Goal: Task Accomplishment & Management: Complete application form

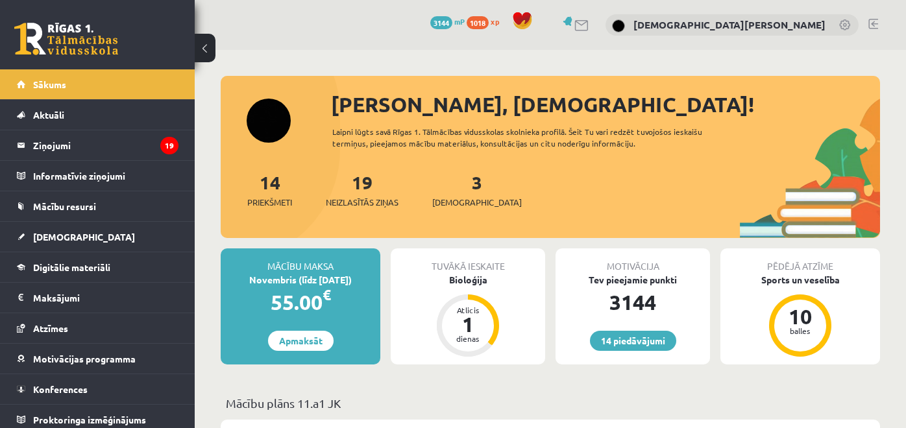
scroll to position [72, 0]
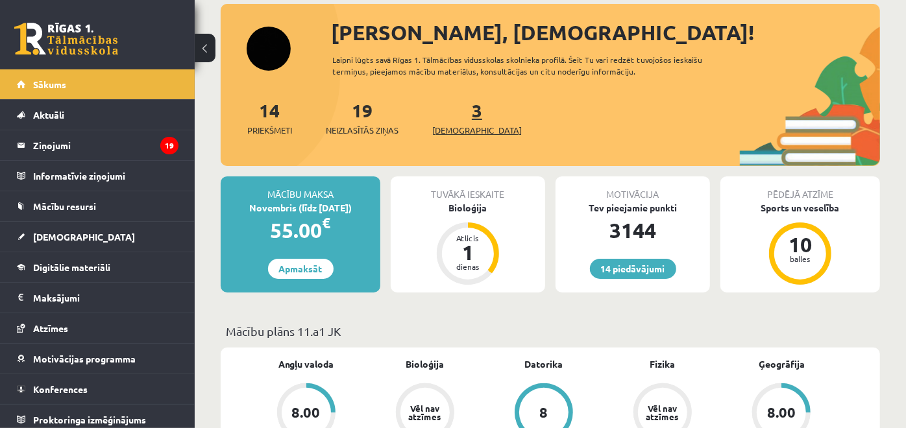
click at [453, 112] on link "3 Ieskaites" at bounding box center [477, 118] width 90 height 38
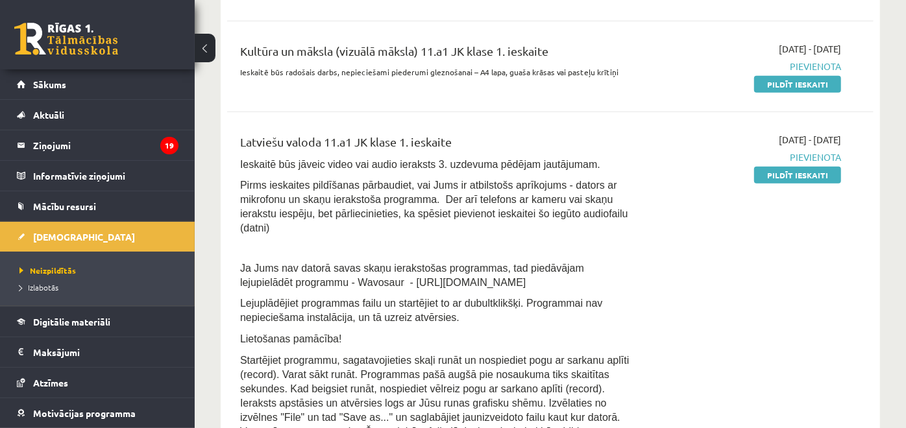
scroll to position [224, 0]
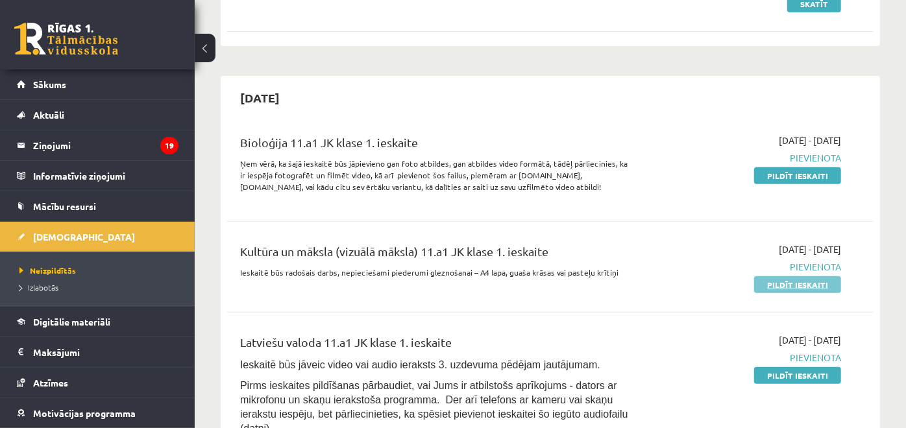
click at [786, 280] on link "Pildīt ieskaiti" at bounding box center [797, 285] width 87 height 17
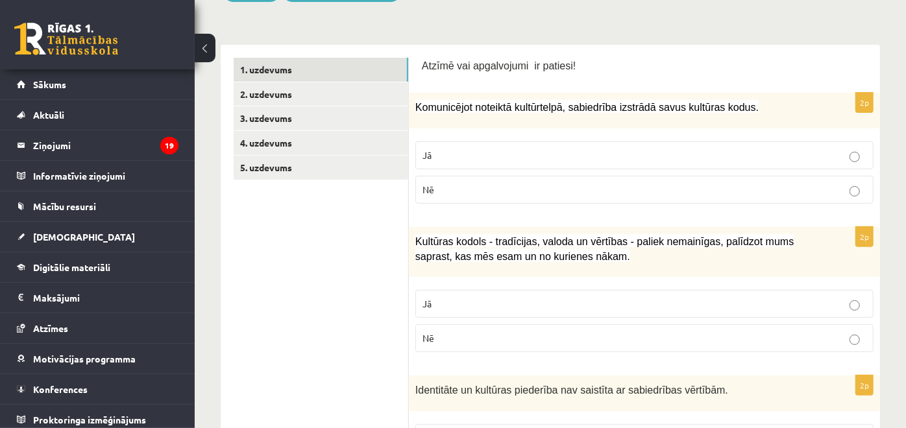
scroll to position [237, 0]
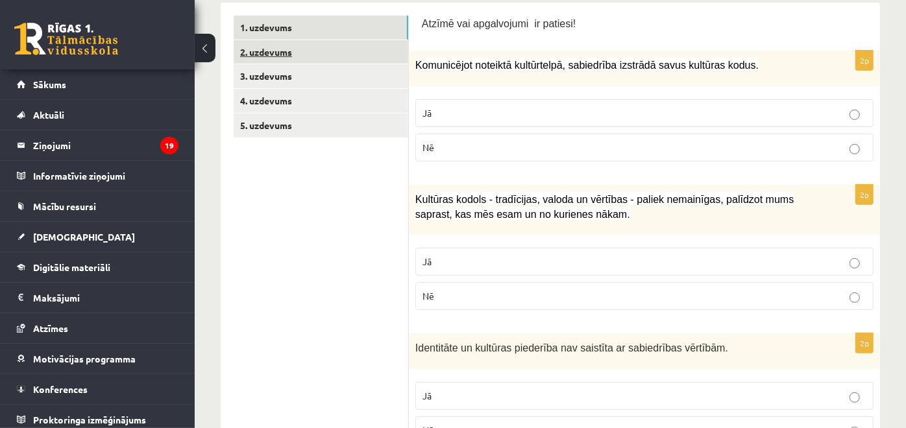
click at [340, 52] on link "2. uzdevums" at bounding box center [321, 52] width 175 height 24
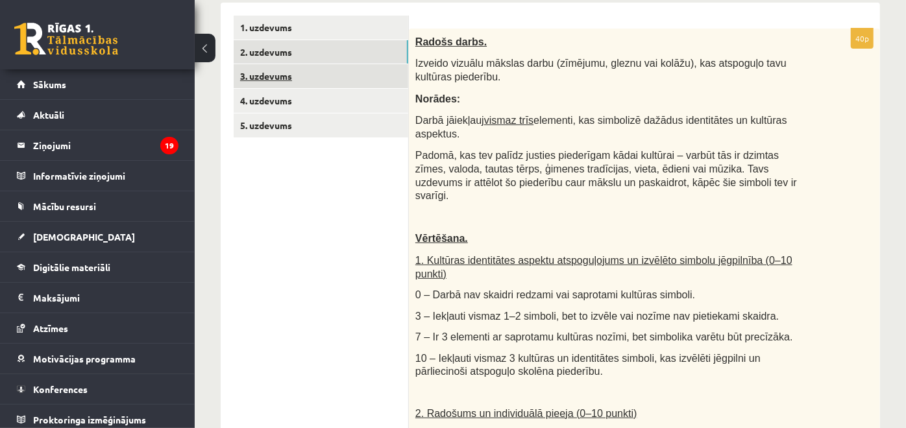
scroll to position [0, 0]
click at [330, 73] on link "3. uzdevums" at bounding box center [321, 76] width 175 height 24
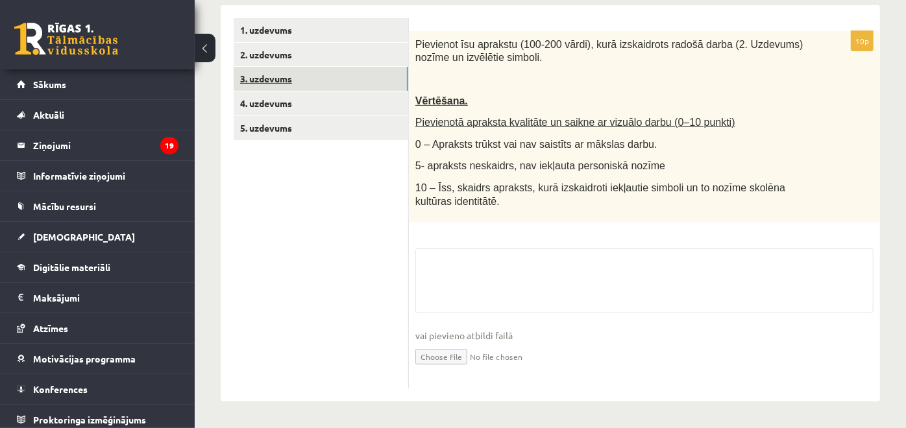
scroll to position [234, 0]
click at [330, 105] on link "4. uzdevums" at bounding box center [321, 104] width 175 height 24
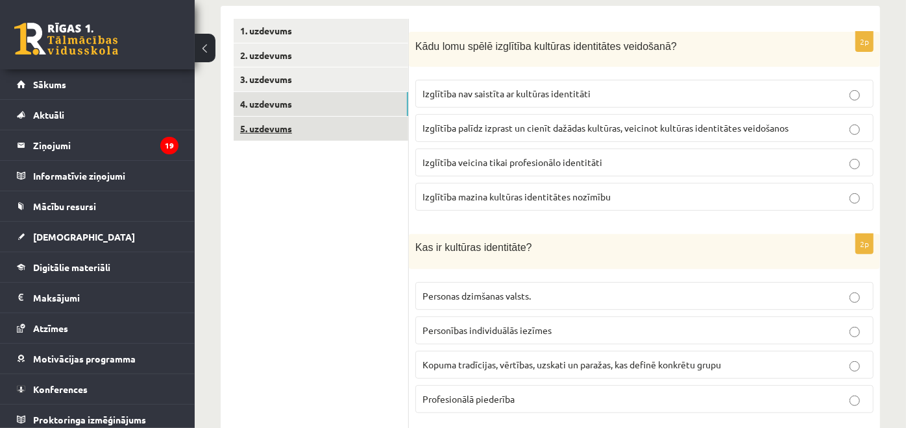
click at [333, 130] on link "5. uzdevums" at bounding box center [321, 129] width 175 height 24
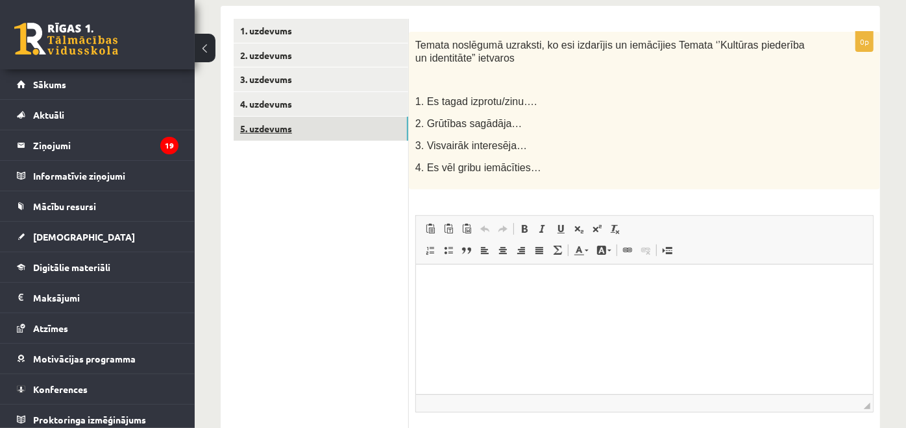
scroll to position [0, 0]
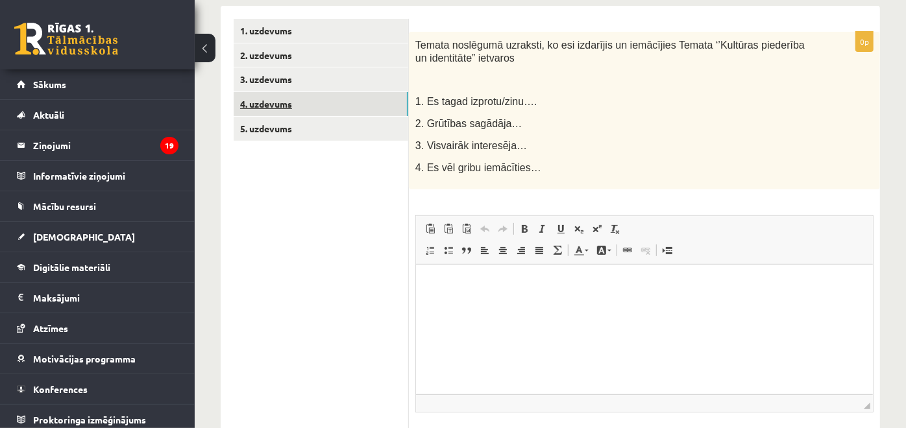
click at [323, 93] on link "4. uzdevums" at bounding box center [321, 104] width 175 height 24
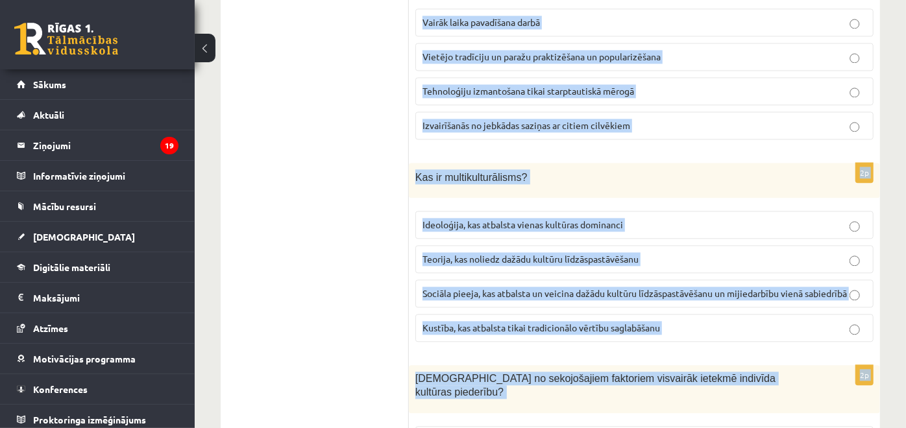
scroll to position [1886, 0]
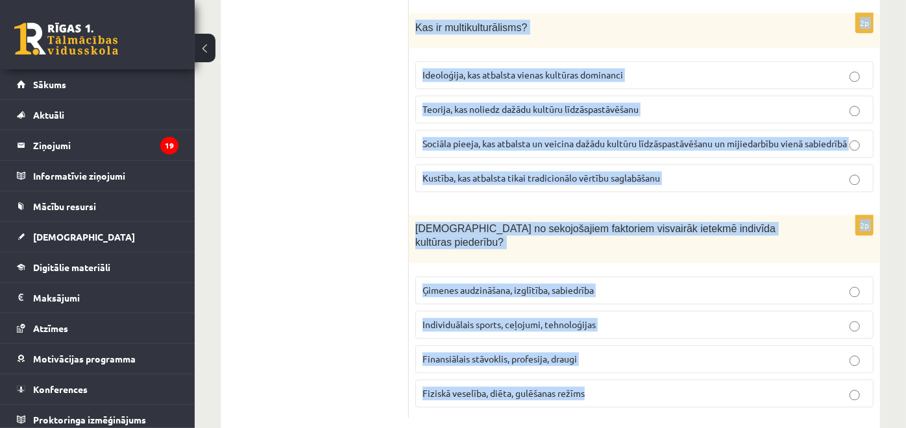
drag, startPoint x: 412, startPoint y: 48, endPoint x: 663, endPoint y: 463, distance: 485.0
copy form "Kādu lomu spēlē izglītība kultūras identitātes veidošanā? Izglītība nav saistīt…"
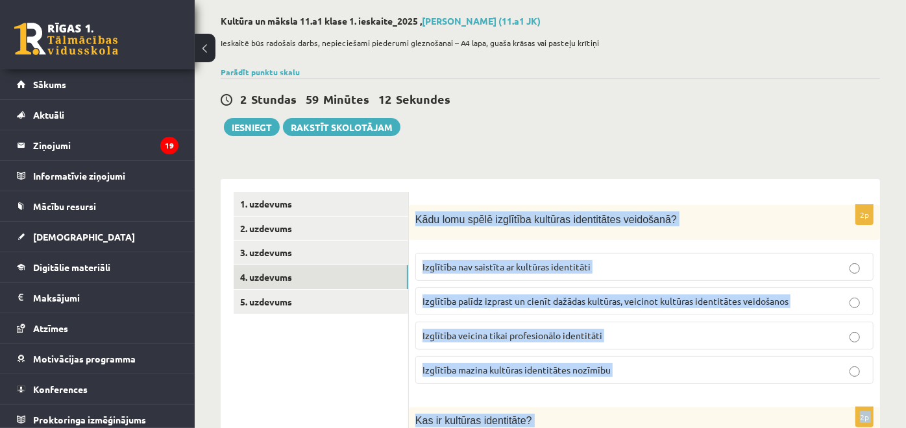
scroll to position [83, 0]
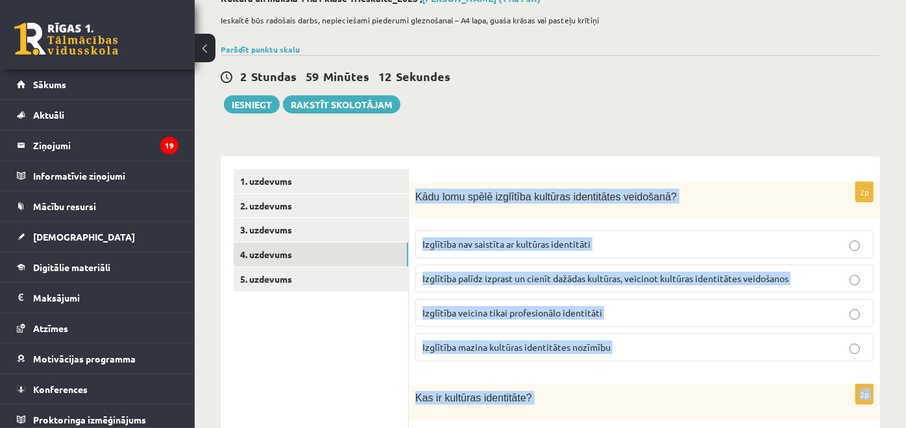
click at [444, 262] on fieldset "Izglītība nav saistīta ar kultūras identitāti Izglītība palīdz izprast un cienī…" at bounding box center [645, 295] width 458 height 142
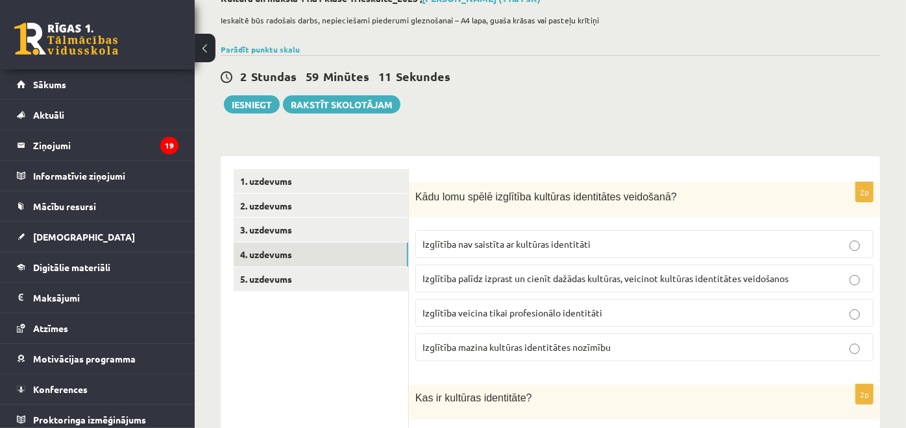
click at [443, 272] on p "Izglītība palīdz izprast un cienīt dažādas kultūras, veicinot kultūras identitā…" at bounding box center [645, 279] width 444 height 14
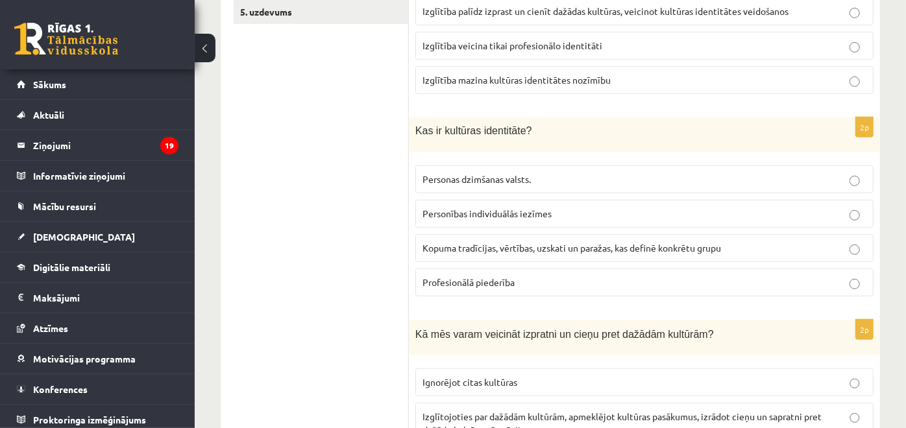
scroll to position [371, 0]
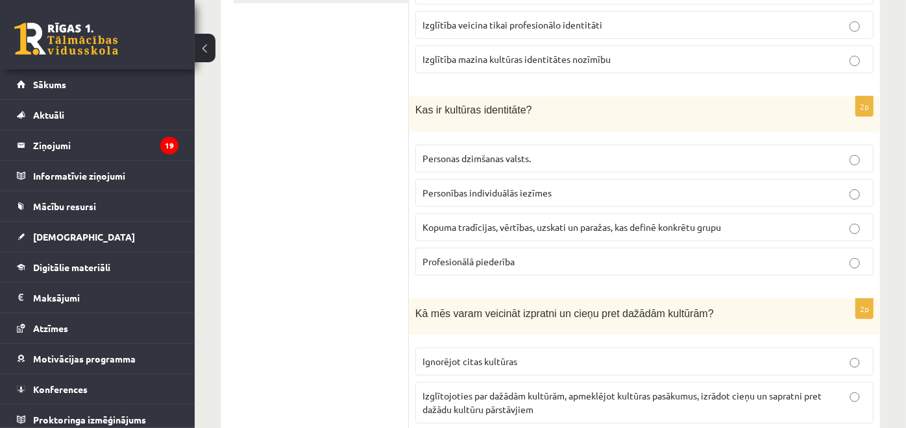
click at [520, 239] on fieldset "Personas dzimšanas valsts. Personības individuālās iezīmes Kopuma tradīcijas, v…" at bounding box center [645, 209] width 458 height 142
click at [517, 221] on p "Kopuma tradīcijas, vērtības, uzskati un paražas, kas definē konkrētu grupu" at bounding box center [645, 228] width 444 height 14
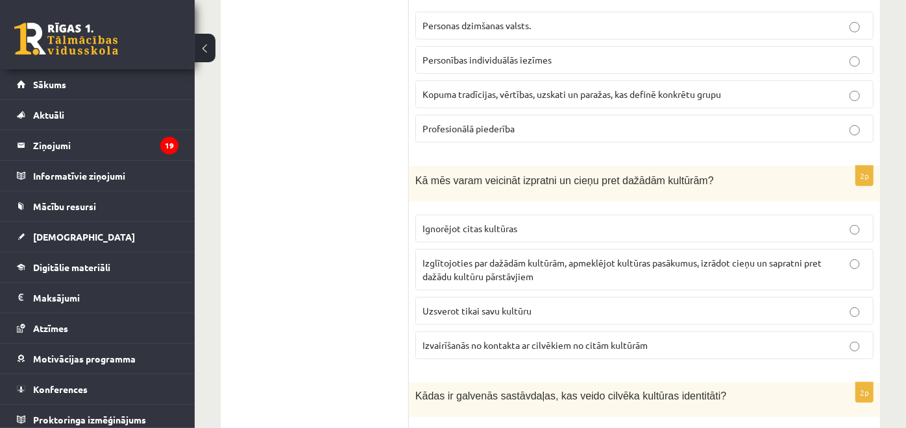
scroll to position [588, 0]
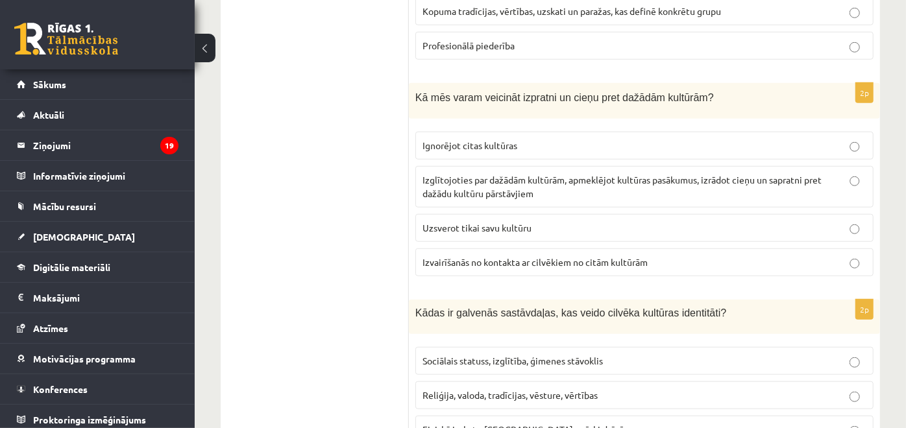
click at [505, 175] on span "Izglītojoties par dažādām kultūrām, apmeklējot kultūras pasākumus, izrādot cieņ…" at bounding box center [622, 186] width 399 height 25
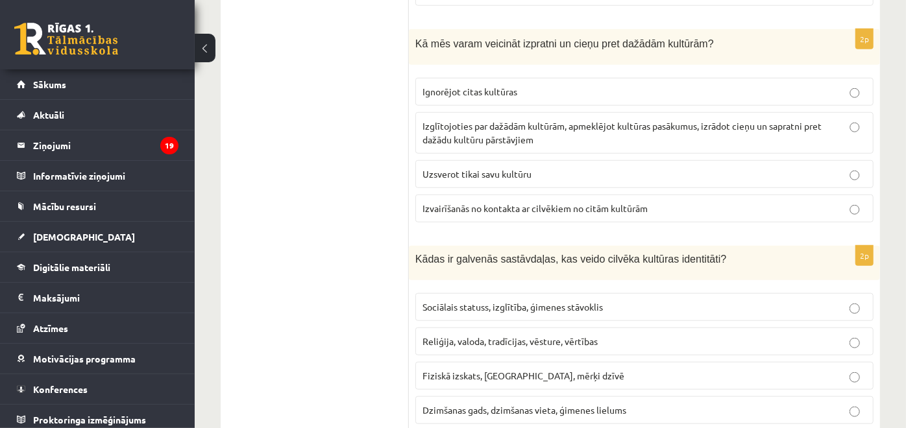
scroll to position [732, 0]
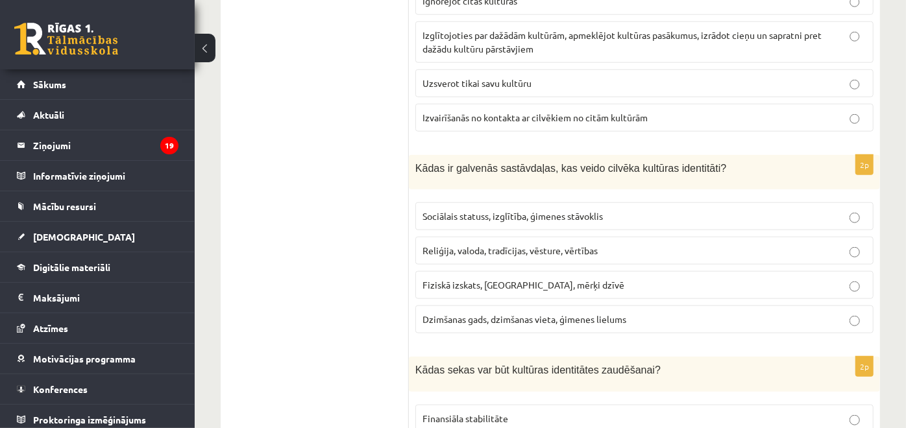
click at [521, 237] on label "Reliģija, valoda, tradīcijas, vēsture, vērtības" at bounding box center [645, 251] width 458 height 28
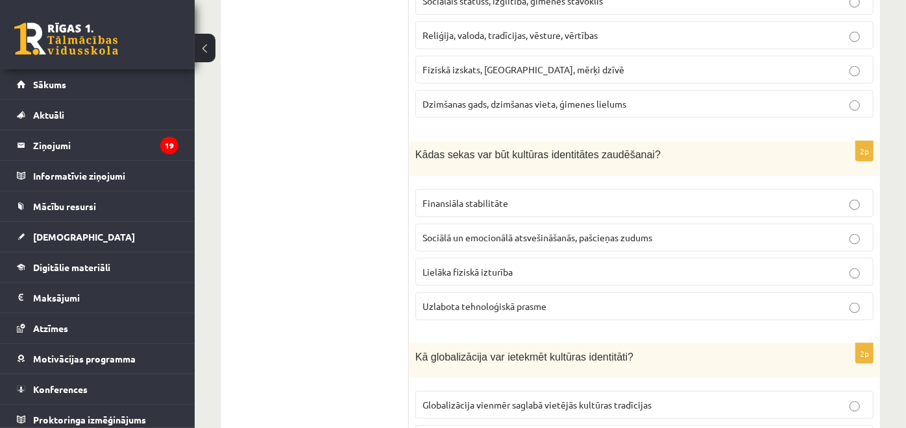
scroll to position [949, 0]
click at [484, 231] on span "Sociālā un emocionālā atsvešināšanās, pašcieņas zudums" at bounding box center [538, 237] width 230 height 12
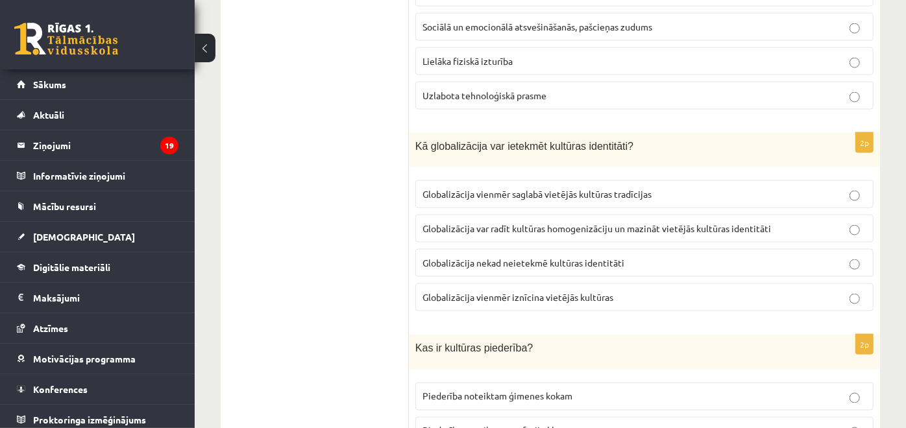
scroll to position [1165, 0]
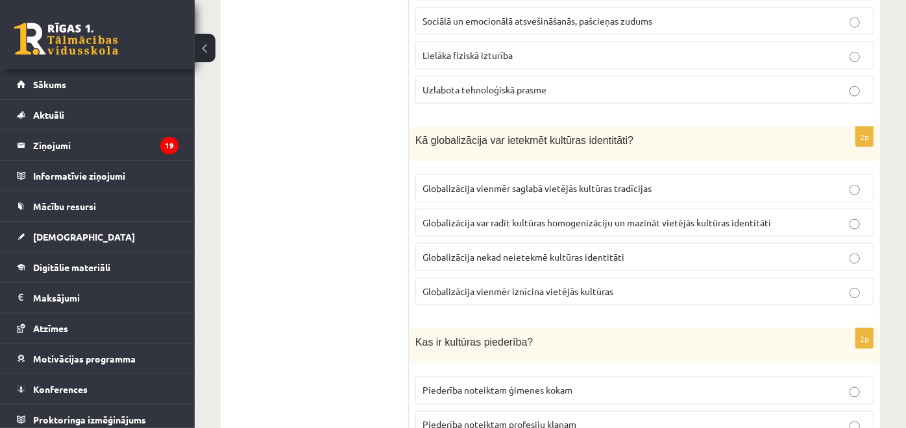
click at [514, 217] on span "Globalizācija var radīt kultūras homogenizāciju un mazināt vietējās kultūras id…" at bounding box center [597, 223] width 349 height 12
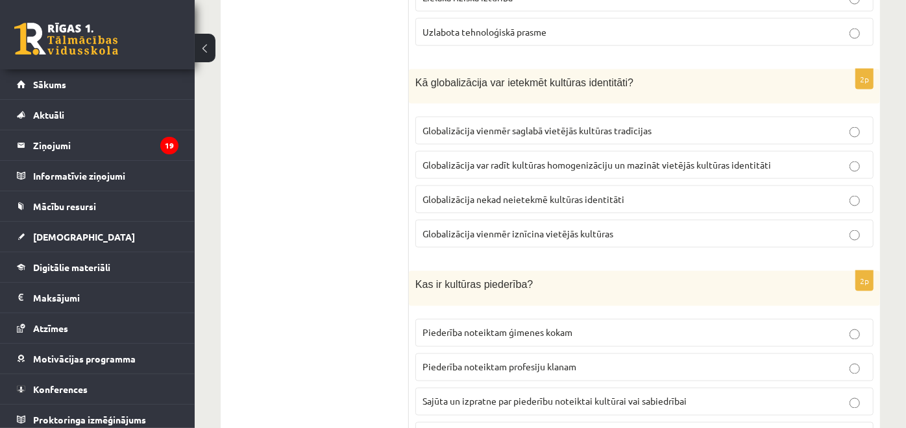
scroll to position [1310, 0]
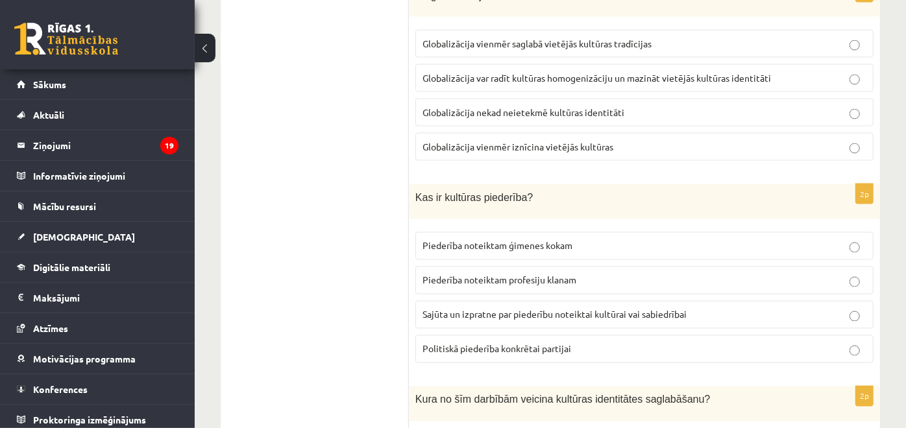
click at [501, 309] on span "Sajūta un izpratne par piederību noteiktai kultūrai vai sabiedrībai" at bounding box center [555, 315] width 264 height 12
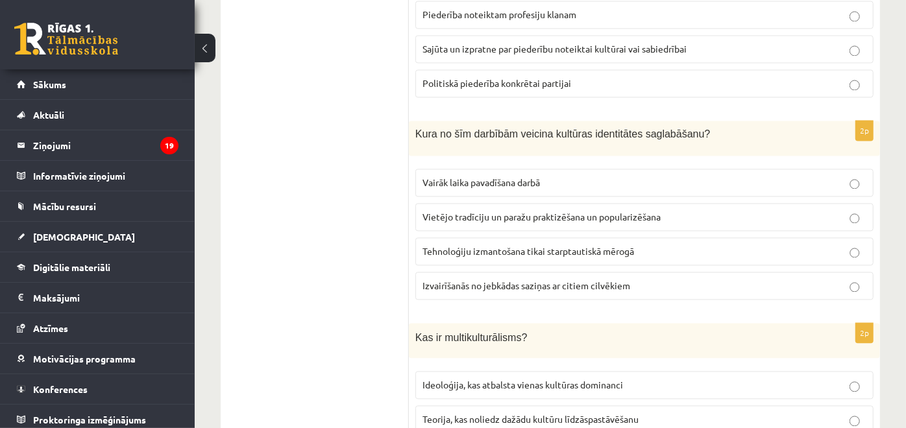
scroll to position [1598, 0]
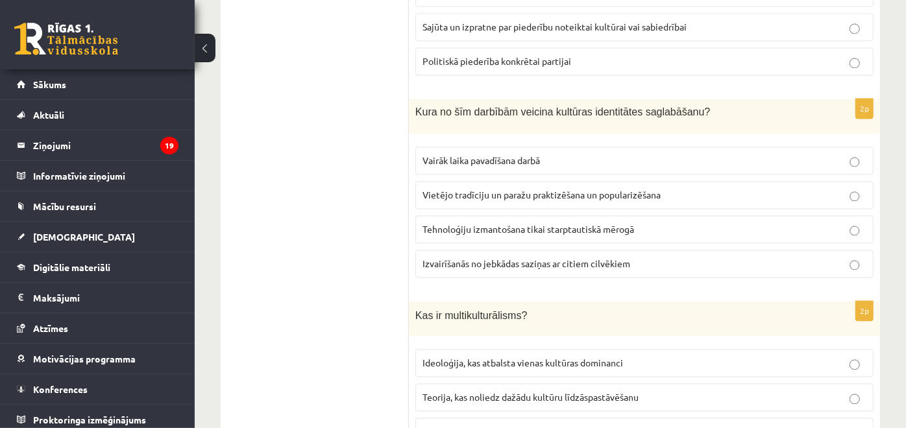
click at [488, 189] on span "Vietējo tradīciju un paražu praktizēšana un popularizēšana" at bounding box center [542, 195] width 238 height 12
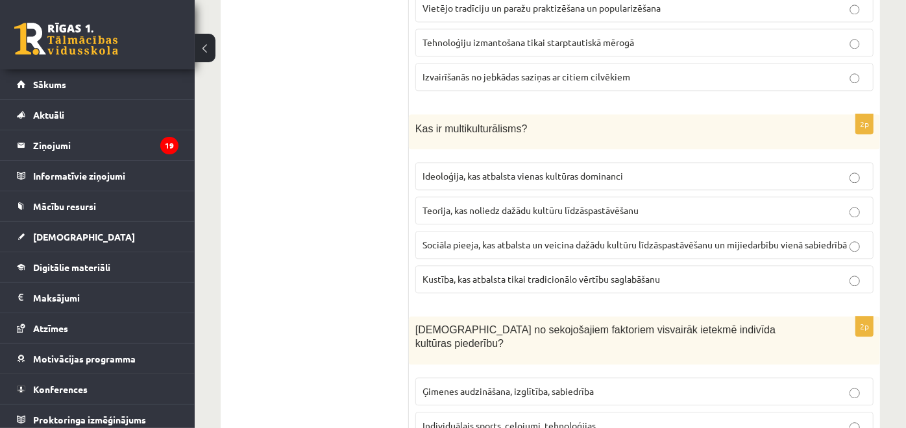
scroll to position [1814, 0]
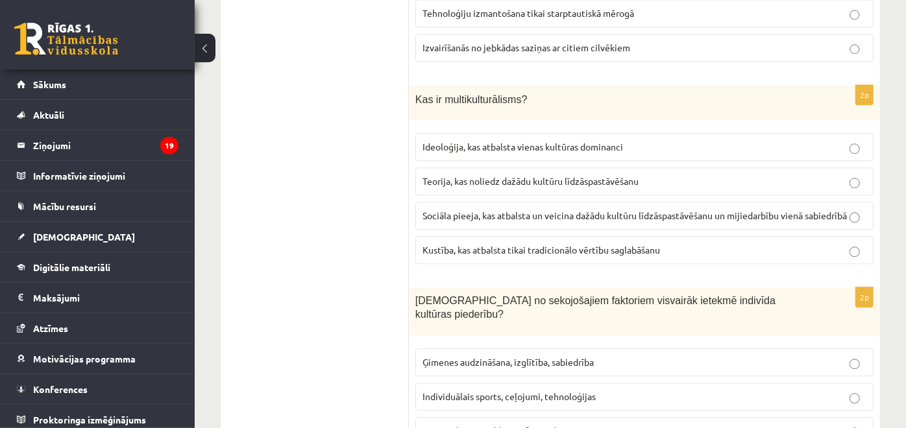
click at [546, 210] on span "Sociāla pieeja, kas atbalsta un veicina dažādu kultūru līdzāspastāvēšanu un mij…" at bounding box center [635, 216] width 425 height 12
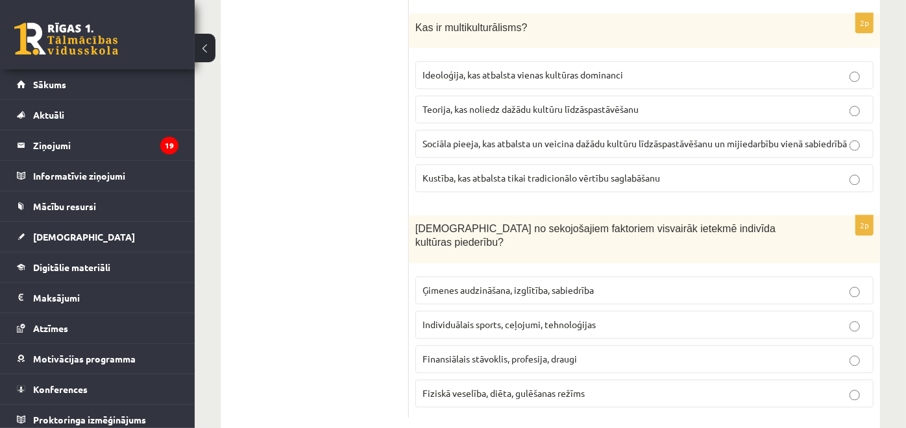
click at [512, 284] on span "Ģimenes audzināšana, izglītība, sabiedrība" at bounding box center [508, 290] width 171 height 12
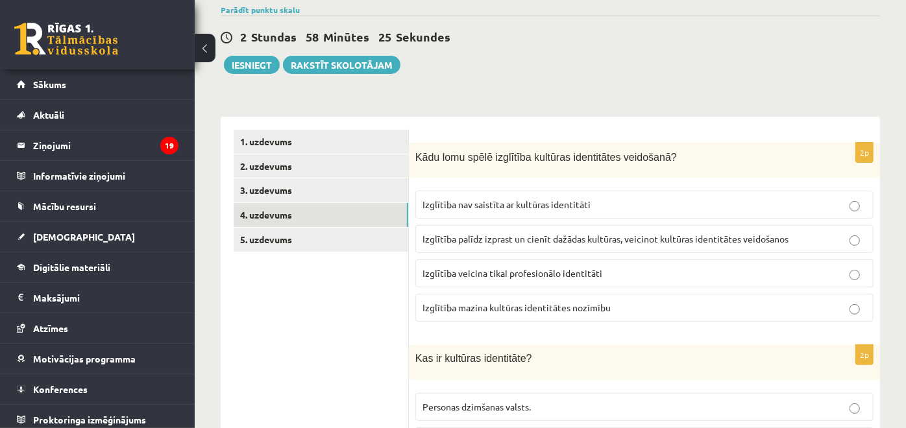
scroll to position [0, 0]
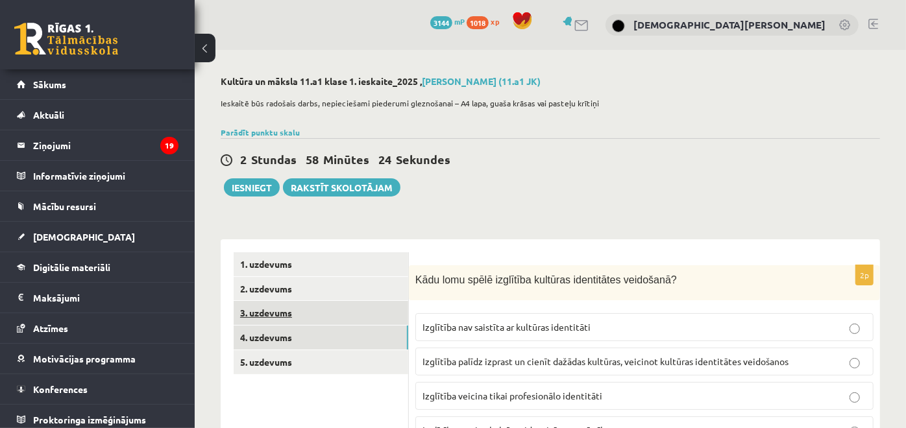
click at [302, 313] on link "3. uzdevums" at bounding box center [321, 313] width 175 height 24
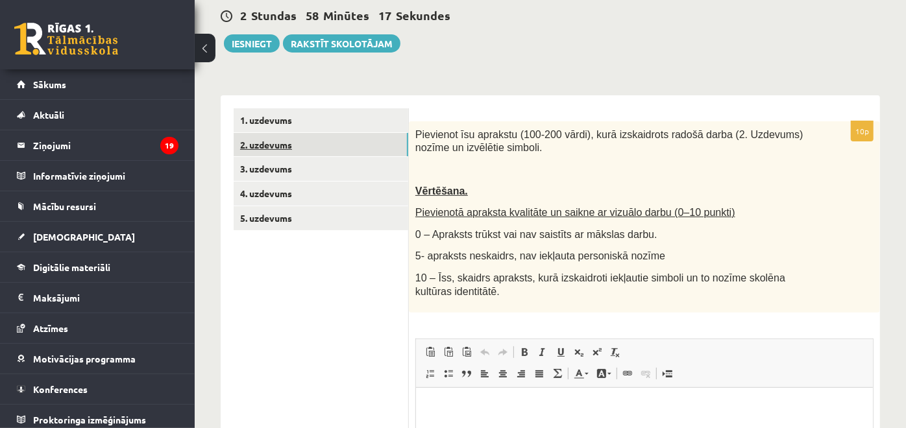
click at [356, 145] on link "2. uzdevums" at bounding box center [321, 145] width 175 height 24
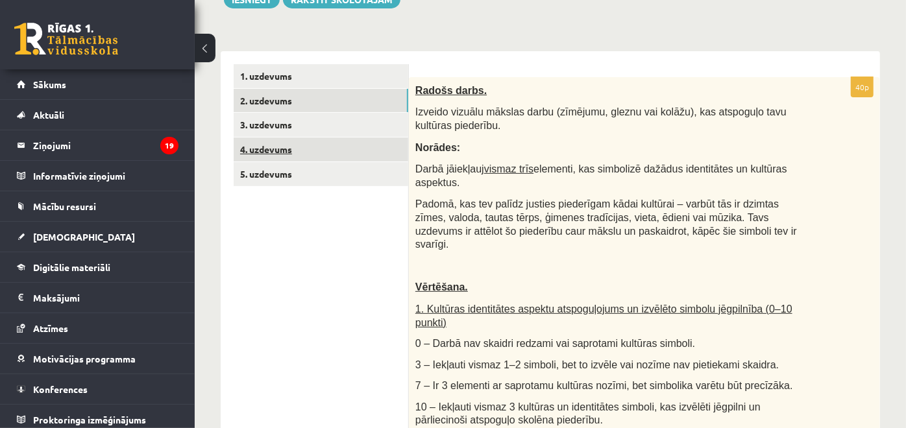
scroll to position [72, 0]
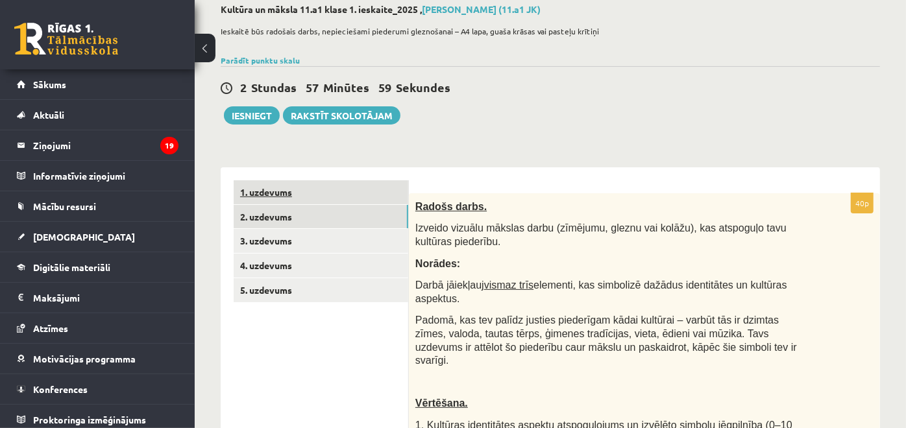
click at [322, 195] on link "1. uzdevums" at bounding box center [321, 192] width 175 height 24
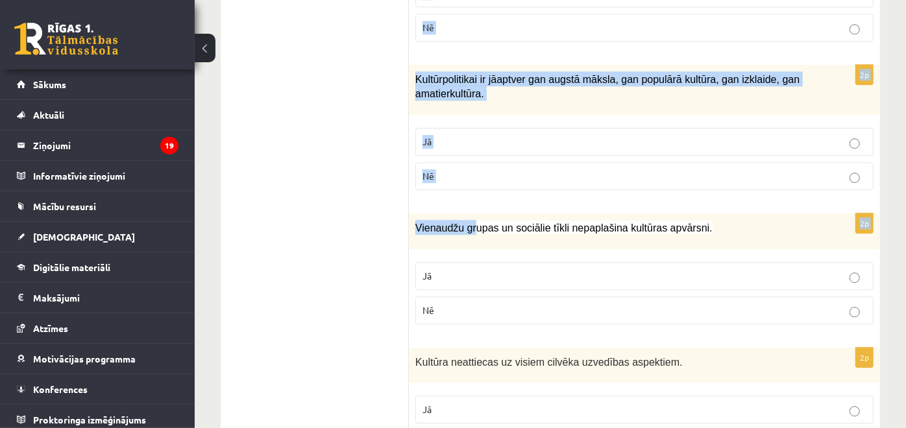
scroll to position [1942, 0]
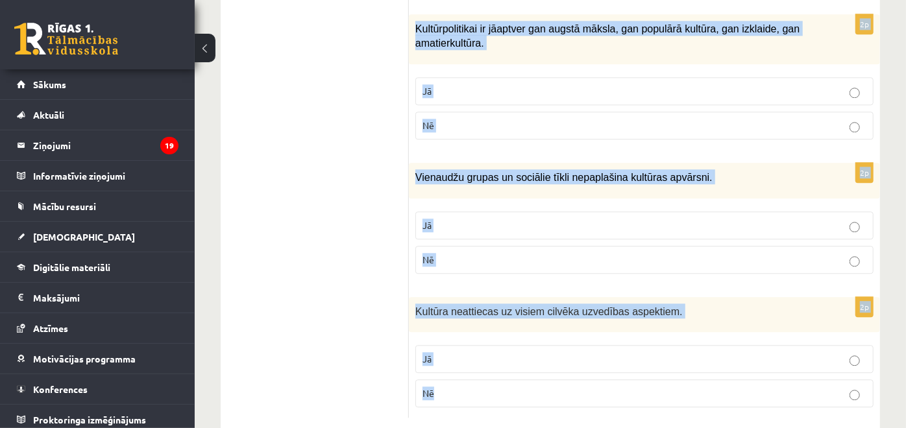
drag, startPoint x: 423, startPoint y: 39, endPoint x: 475, endPoint y: 395, distance: 360.3
copy form "Atzīmē vai apgalvojumi ir patiesi! 2p Komunicējot noteiktā kultūrtelpā, sabiedr…"
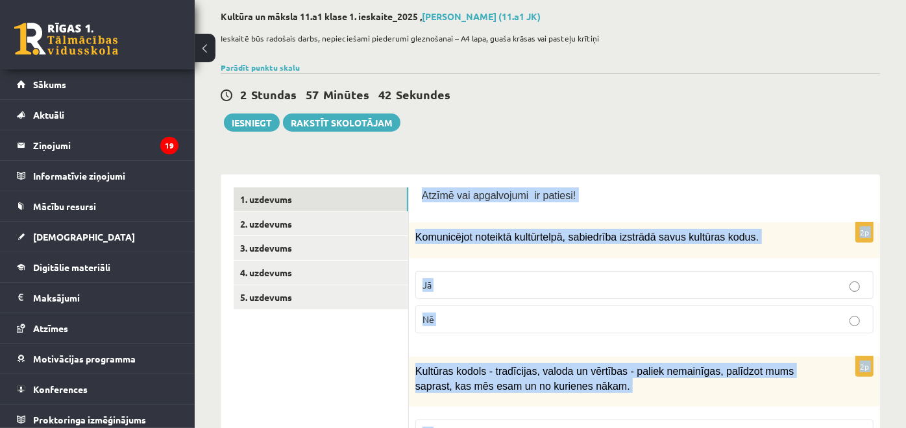
scroll to position [144, 0]
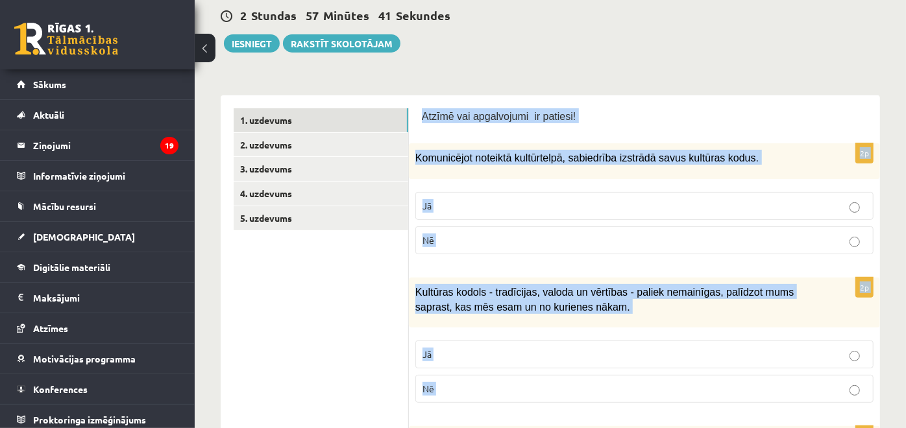
click at [475, 191] on fieldset "Jā Nē" at bounding box center [645, 222] width 458 height 73
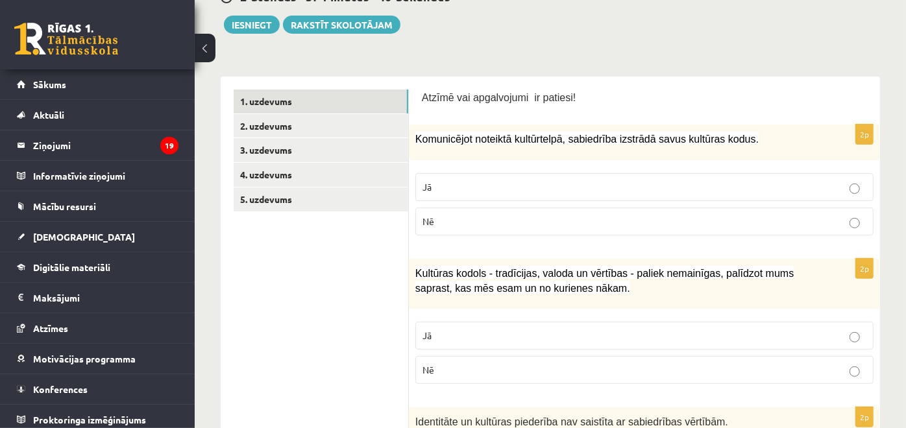
scroll to position [216, 0]
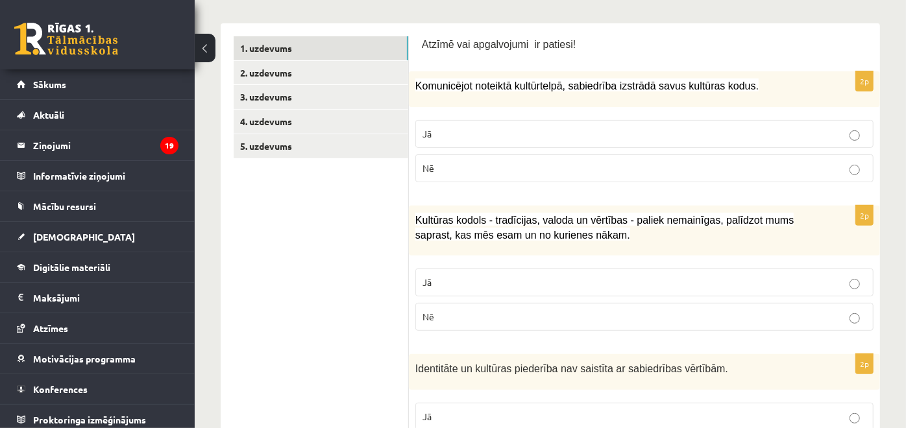
click at [509, 133] on p "Jā" at bounding box center [645, 134] width 444 height 14
drag, startPoint x: 387, startPoint y: 236, endPoint x: 486, endPoint y: 276, distance: 106.9
click at [486, 276] on p "Jā" at bounding box center [645, 283] width 444 height 14
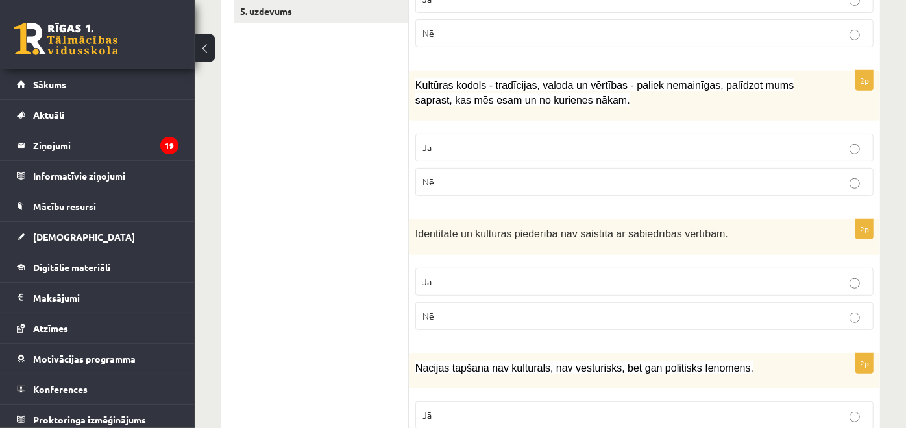
scroll to position [432, 0]
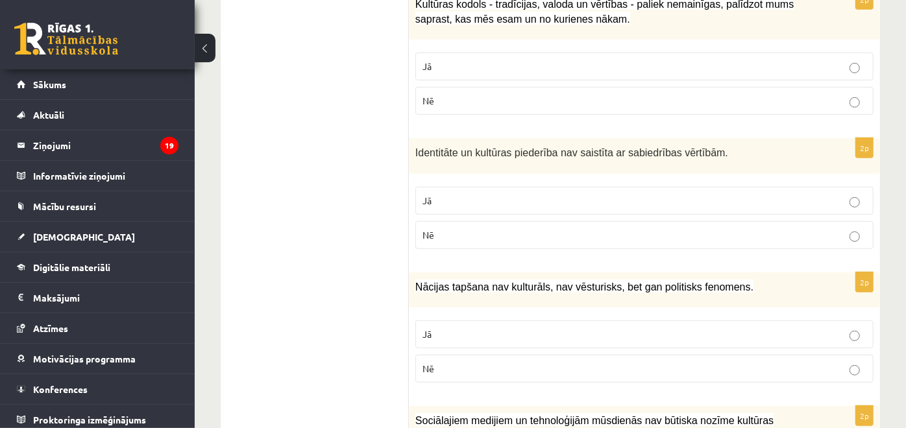
click at [530, 236] on p "Nē" at bounding box center [645, 236] width 444 height 14
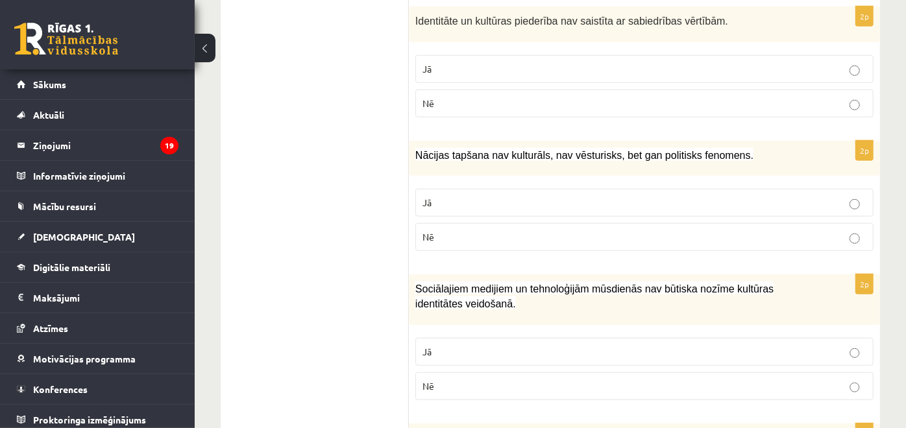
scroll to position [577, 0]
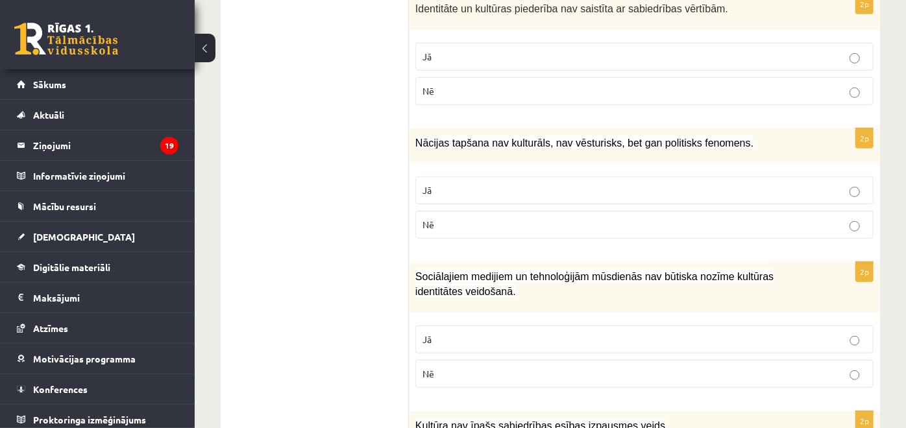
click at [520, 211] on label "Nē" at bounding box center [645, 225] width 458 height 28
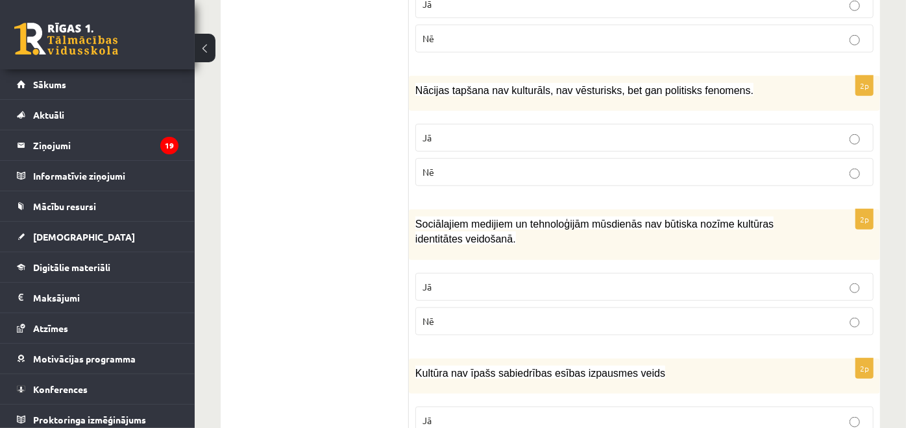
scroll to position [721, 0]
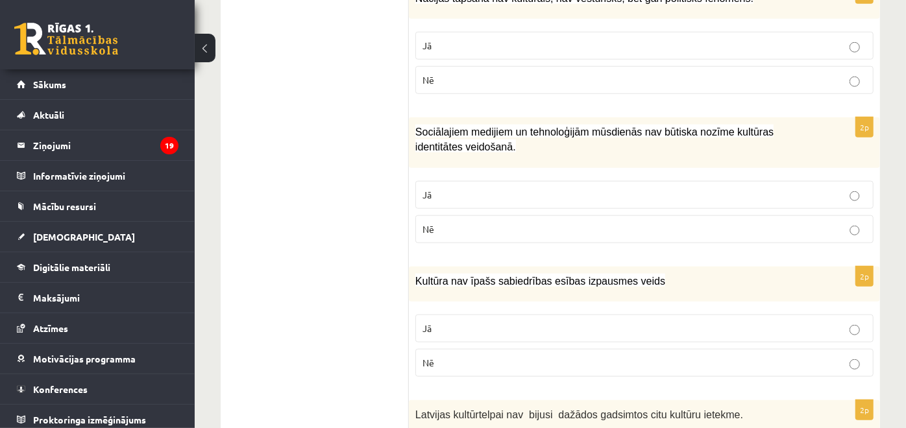
click at [548, 230] on p "Nē" at bounding box center [645, 230] width 444 height 14
click at [482, 362] on p "Nē" at bounding box center [645, 363] width 444 height 14
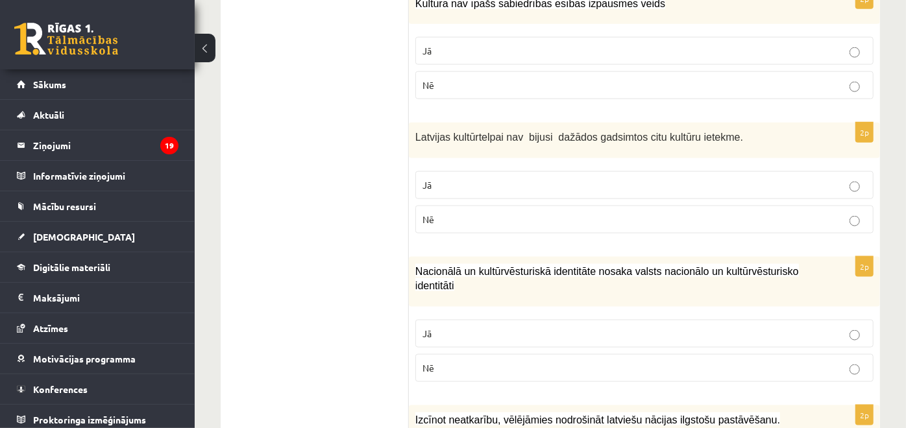
scroll to position [1010, 0]
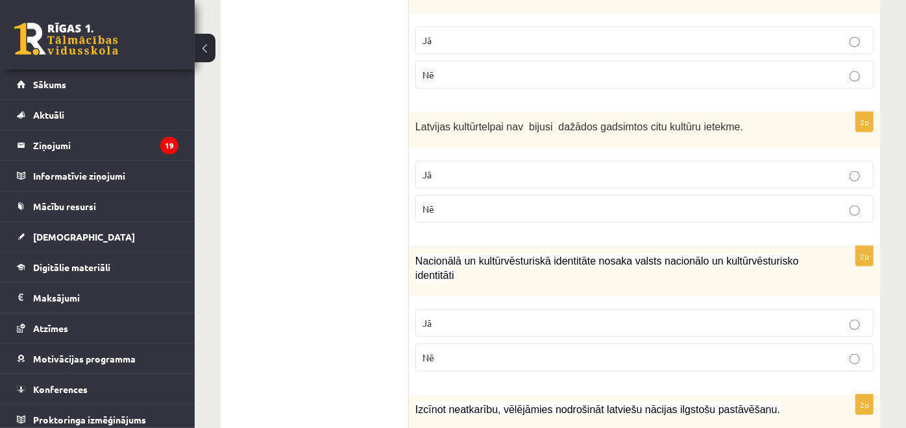
click at [619, 203] on p "Nē" at bounding box center [645, 210] width 444 height 14
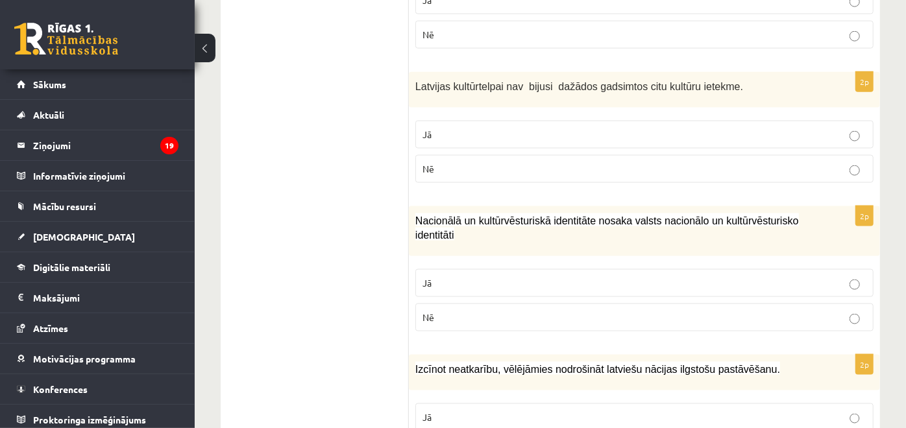
scroll to position [1082, 0]
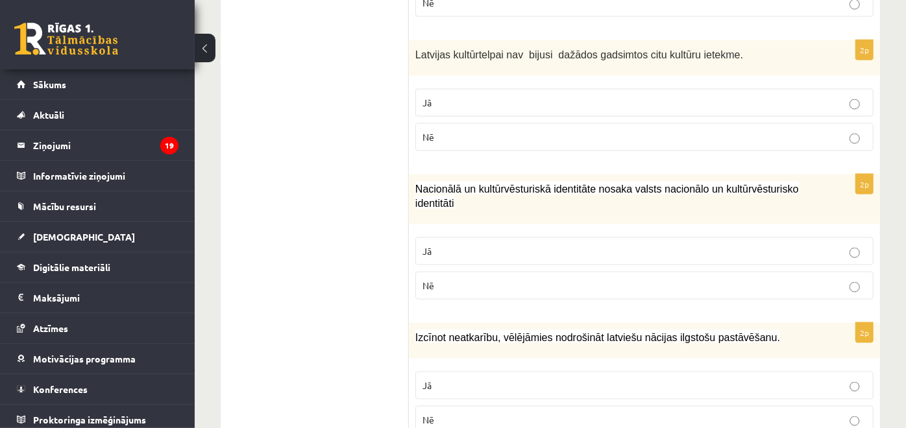
click at [584, 238] on label "Jā" at bounding box center [645, 252] width 458 height 28
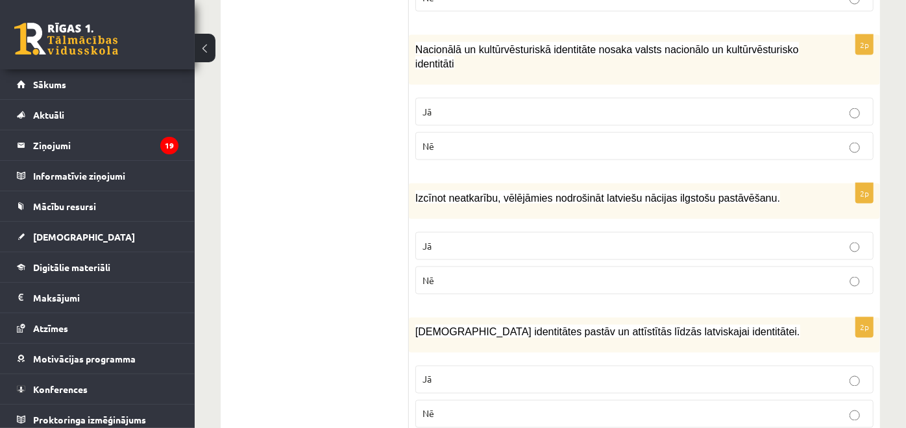
scroll to position [1226, 0]
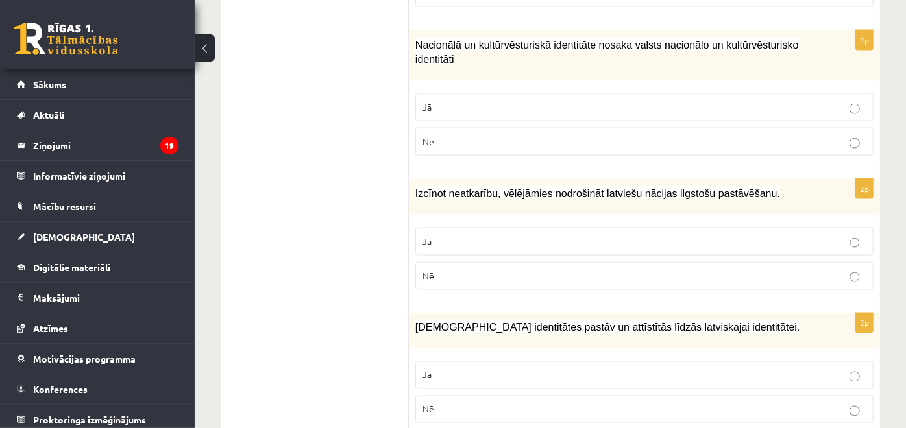
click at [584, 228] on label "Jā" at bounding box center [645, 242] width 458 height 28
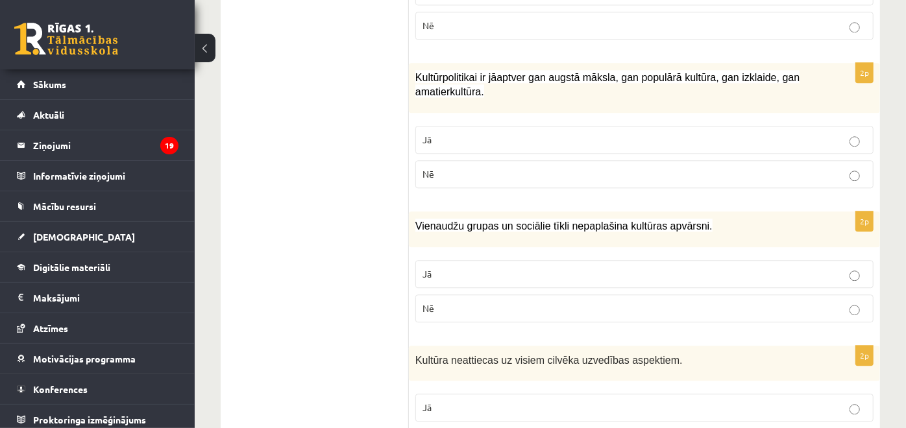
scroll to position [1942, 0]
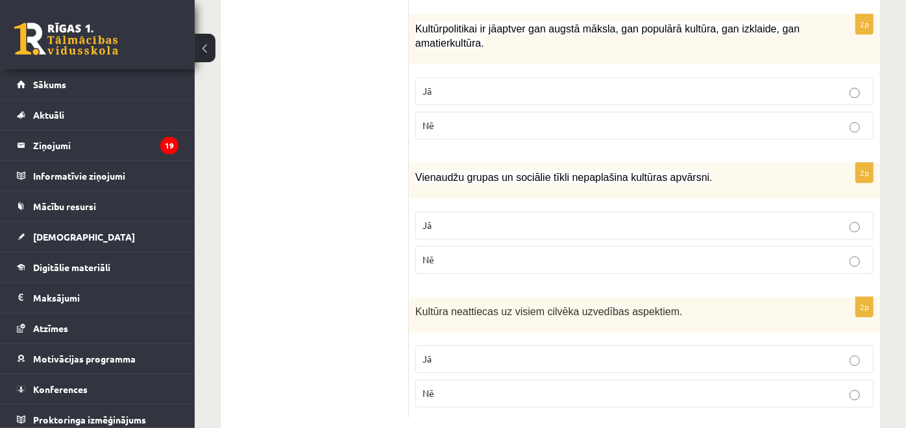
click at [478, 387] on p "Nē" at bounding box center [645, 394] width 444 height 14
click at [490, 253] on p "Nē" at bounding box center [645, 260] width 444 height 14
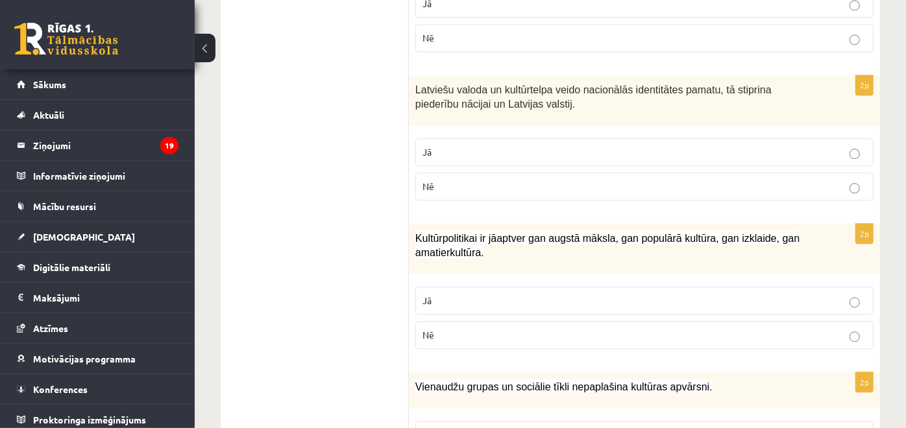
scroll to position [1726, 0]
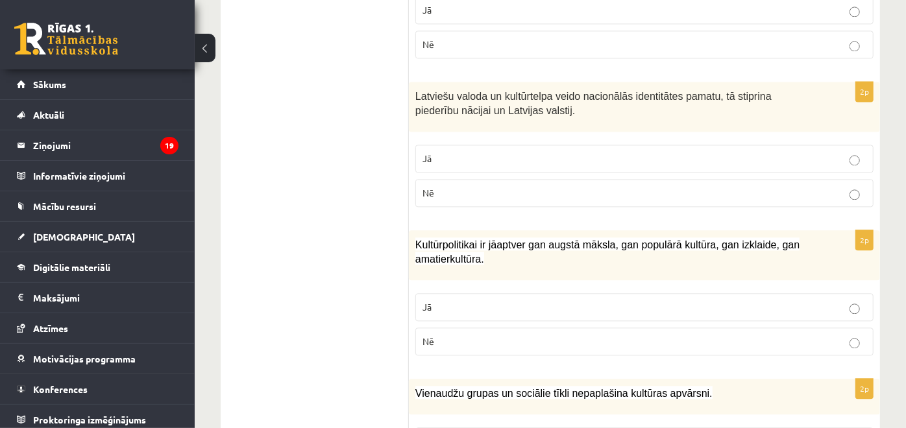
click at [472, 301] on p "Jā" at bounding box center [645, 308] width 444 height 14
click at [471, 152] on p "Jā" at bounding box center [645, 159] width 444 height 14
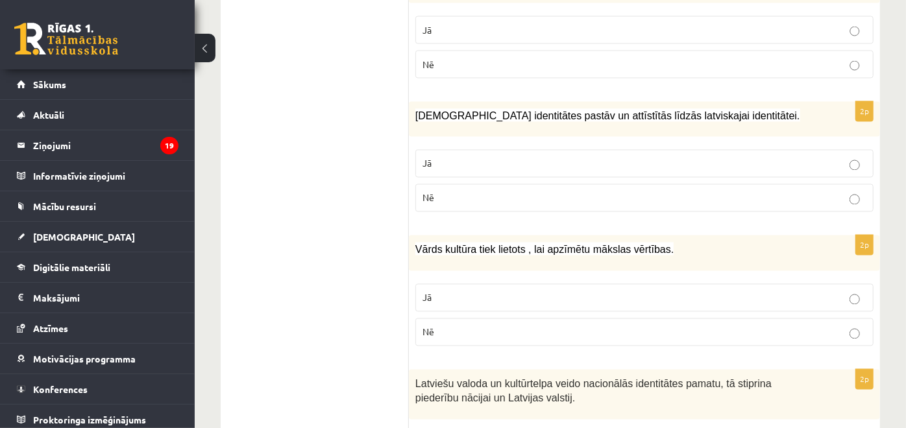
click at [440, 292] on p "Jā" at bounding box center [645, 299] width 444 height 14
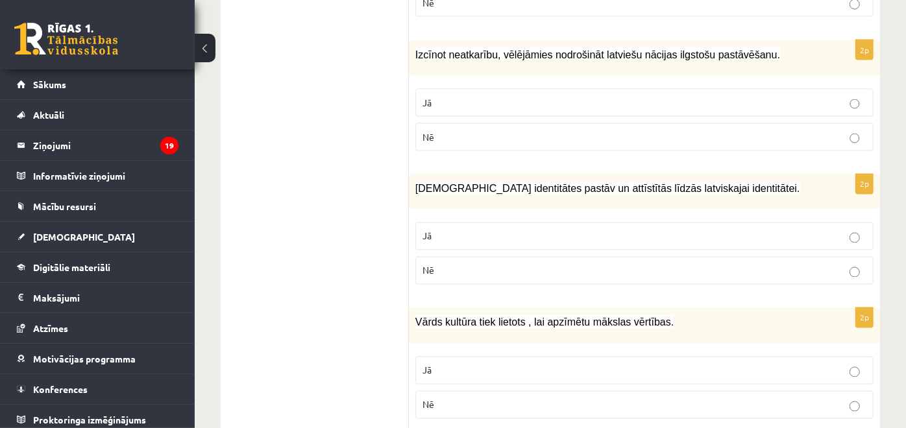
click at [458, 230] on p "Jā" at bounding box center [645, 237] width 444 height 14
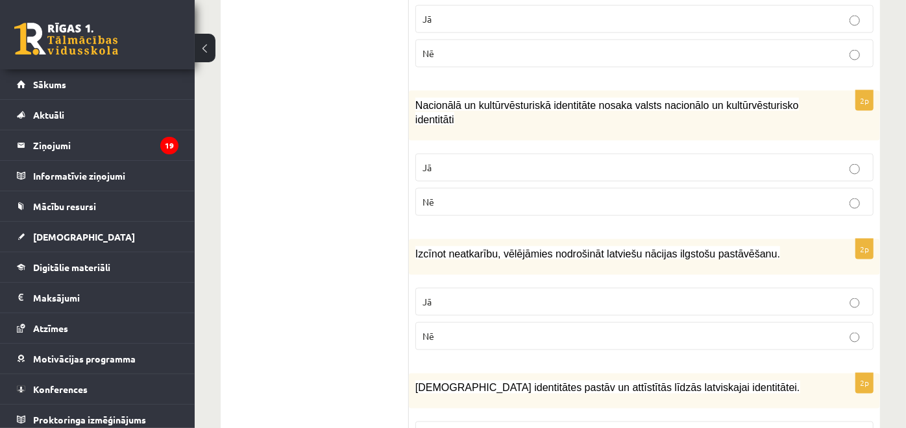
scroll to position [1148, 0]
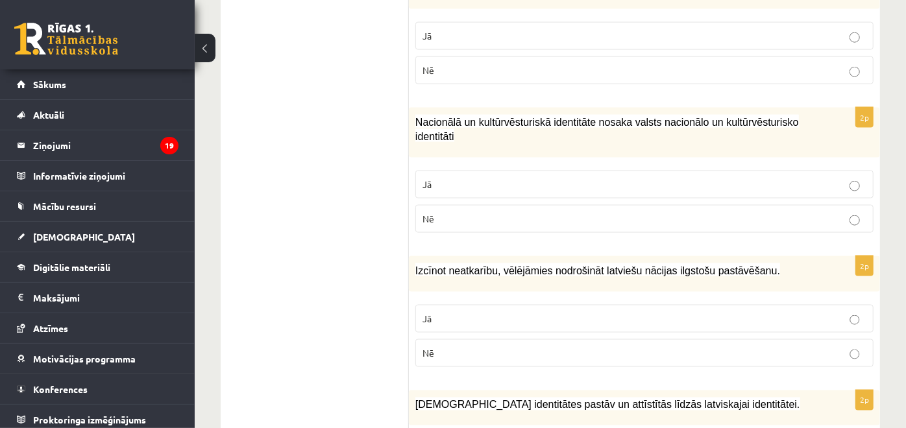
click at [508, 312] on p "Jā" at bounding box center [645, 319] width 444 height 14
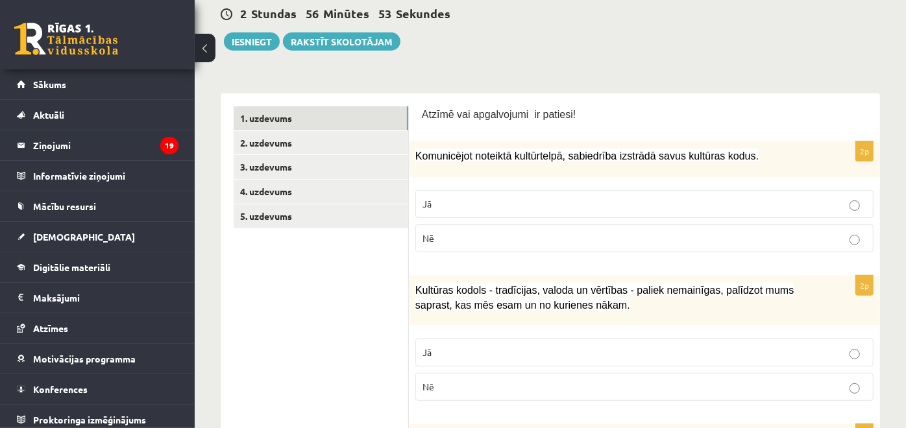
scroll to position [0, 0]
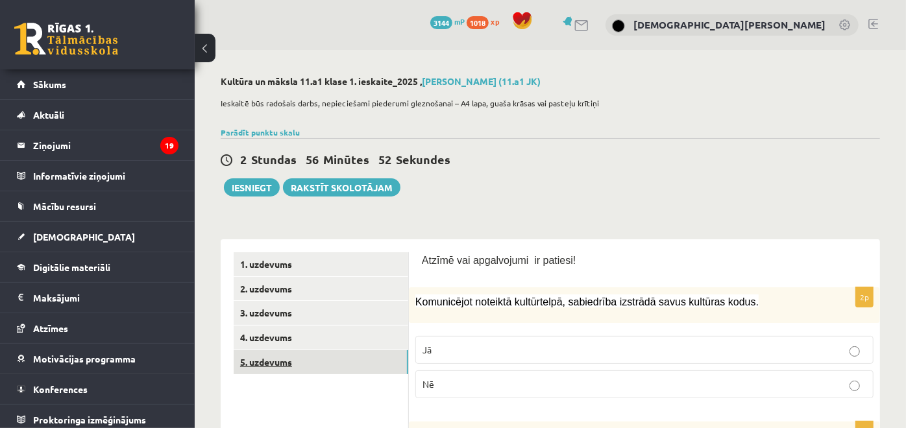
click at [245, 365] on link "5. uzdevums" at bounding box center [321, 363] width 175 height 24
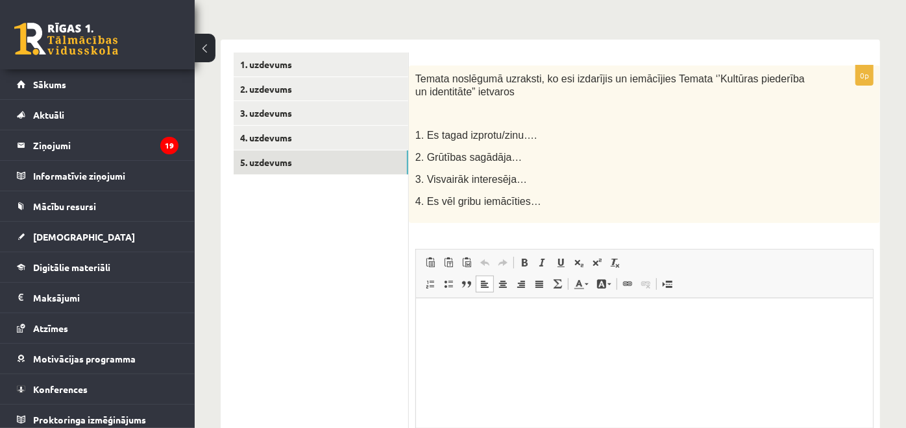
click at [518, 324] on p "Editor, wiswyg-editor-user-answer-47433751238980" at bounding box center [643, 318] width 431 height 14
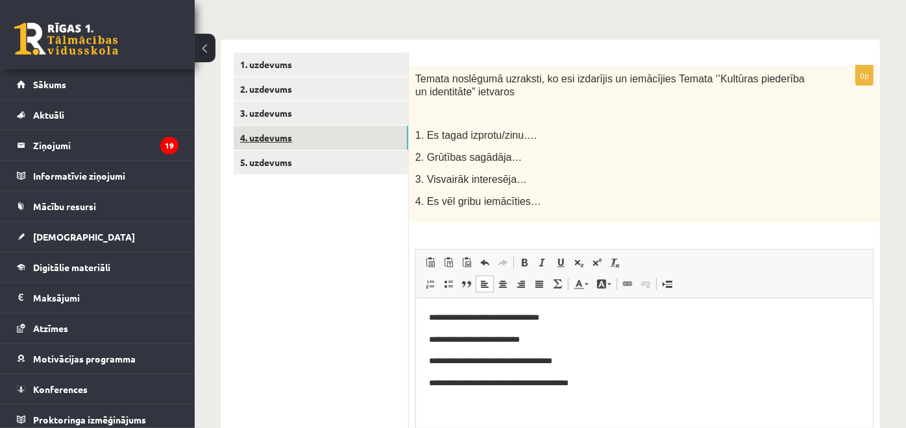
click at [308, 143] on link "4. uzdevums" at bounding box center [321, 138] width 175 height 24
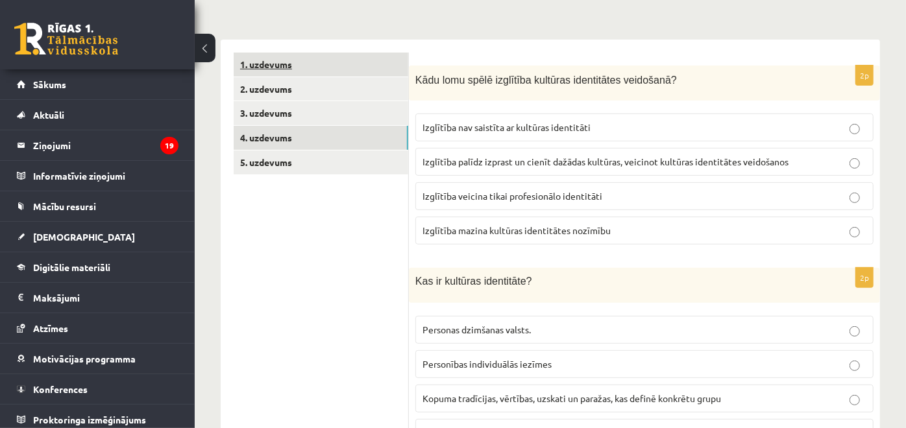
click at [273, 66] on link "1. uzdevums" at bounding box center [321, 65] width 175 height 24
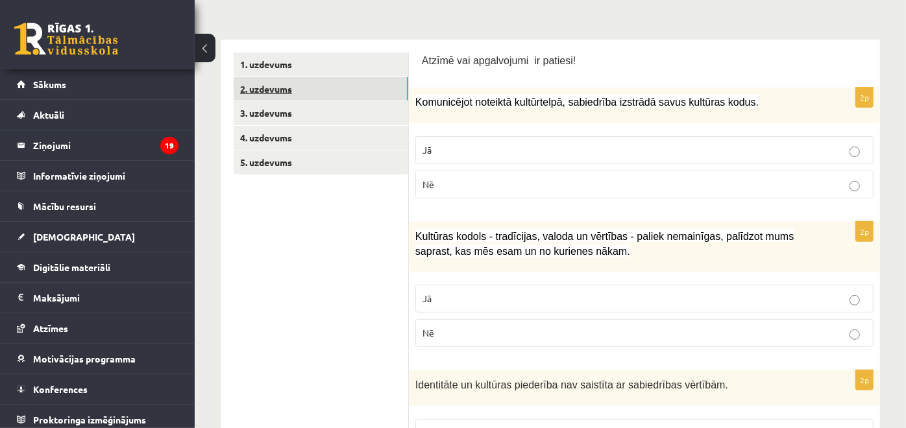
click at [280, 88] on link "2. uzdevums" at bounding box center [321, 89] width 175 height 24
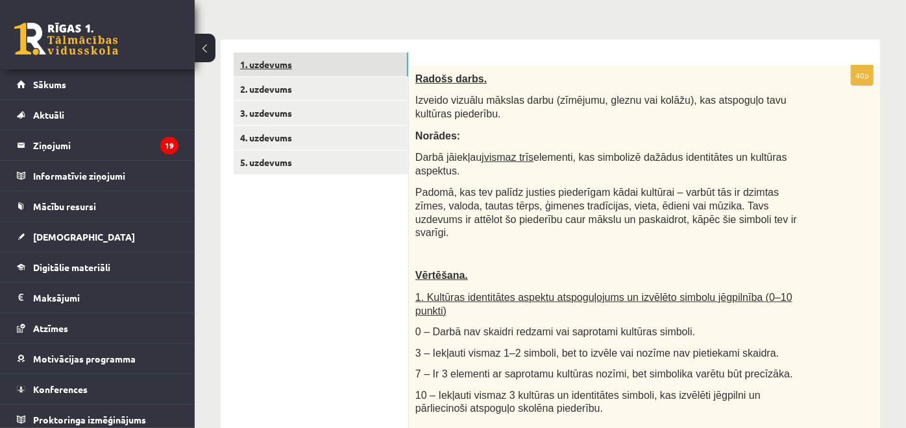
click at [276, 61] on link "1. uzdevums" at bounding box center [321, 65] width 175 height 24
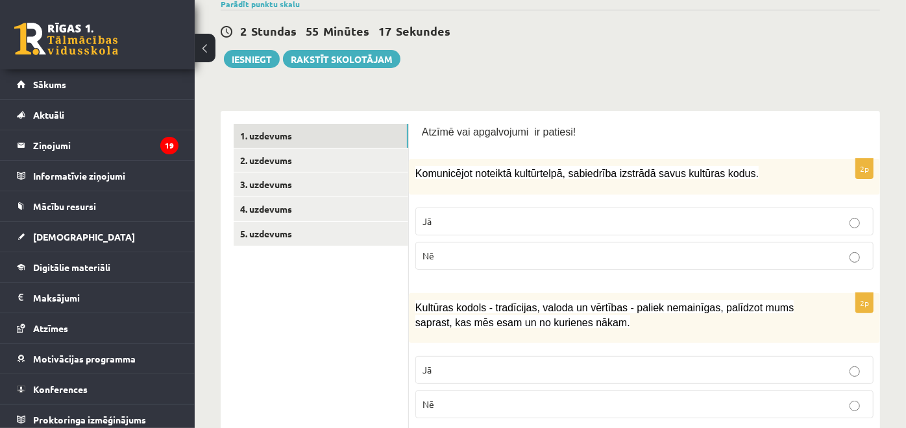
scroll to position [66, 0]
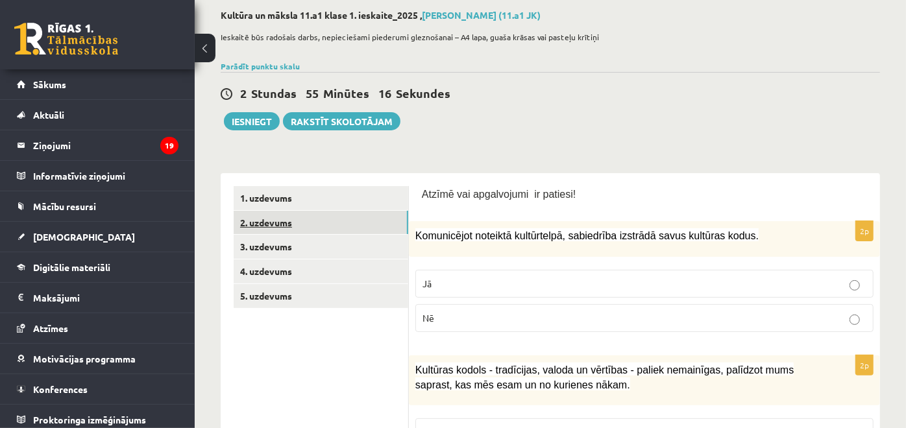
click at [336, 225] on link "2. uzdevums" at bounding box center [321, 223] width 175 height 24
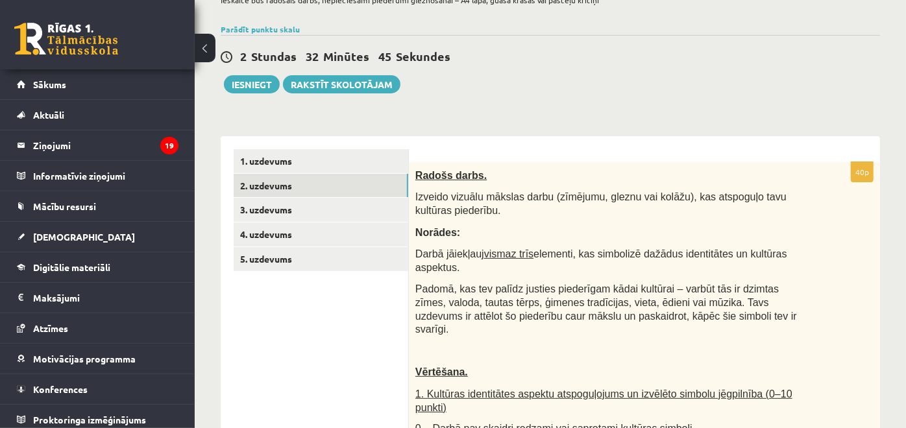
scroll to position [0, 0]
